Goal: Task Accomplishment & Management: Use online tool/utility

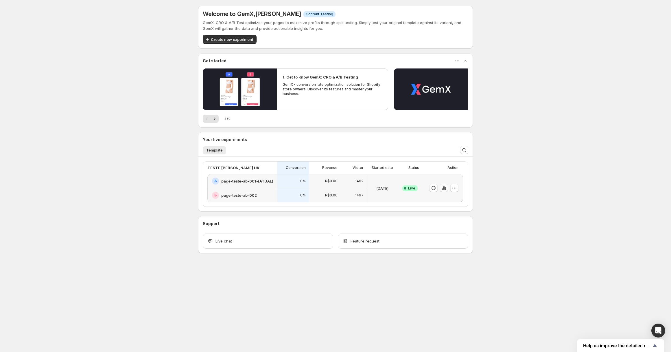
click at [447, 190] on button "button" at bounding box center [444, 188] width 8 height 8
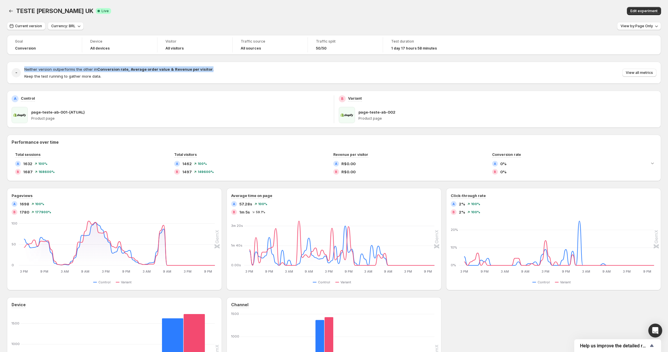
drag, startPoint x: 212, startPoint y: 67, endPoint x: 25, endPoint y: 69, distance: 187.5
click at [25, 69] on div "Neither version outperforms the other in Conversion rate , Average order value …" at bounding box center [340, 72] width 632 height 13
click at [21, 59] on div at bounding box center [21, 59] width 0 height 0
click at [221, 79] on div "- Neither version outperforms the other in Conversion rate , Average order valu…" at bounding box center [334, 73] width 654 height 22
drag, startPoint x: 132, startPoint y: 74, endPoint x: 23, endPoint y: 77, distance: 108.9
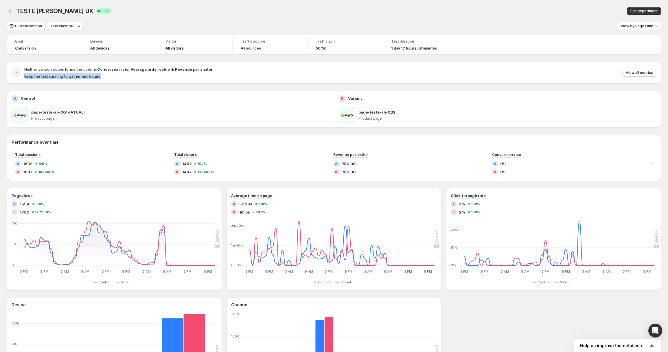
click at [23, 77] on div "- Neither version outperforms the other in Conversion rate , Average order valu…" at bounding box center [334, 72] width 645 height 13
click at [20, 79] on div at bounding box center [20, 79] width 0 height 0
click at [264, 75] on div "Neither version outperforms the other in Conversion rate , Average order value …" at bounding box center [340, 72] width 632 height 13
click at [653, 72] on span "View all metrics" at bounding box center [639, 72] width 27 height 5
